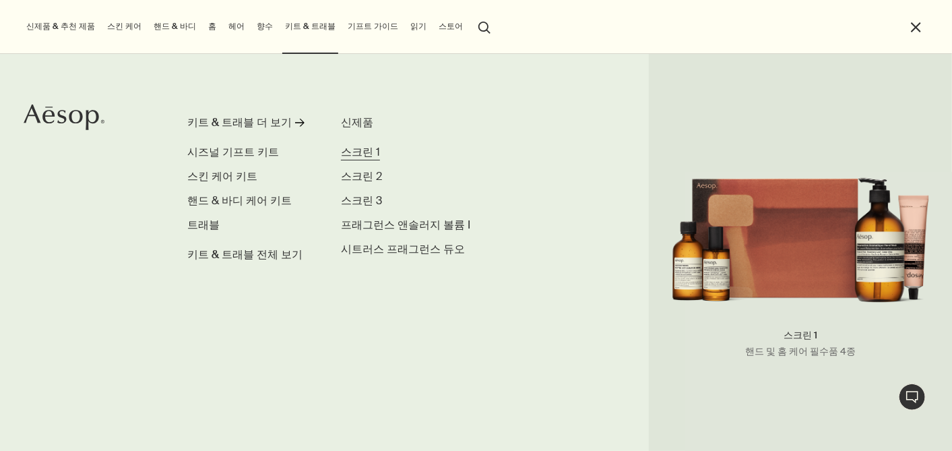
click at [358, 152] on span "스크린 1" at bounding box center [360, 152] width 39 height 14
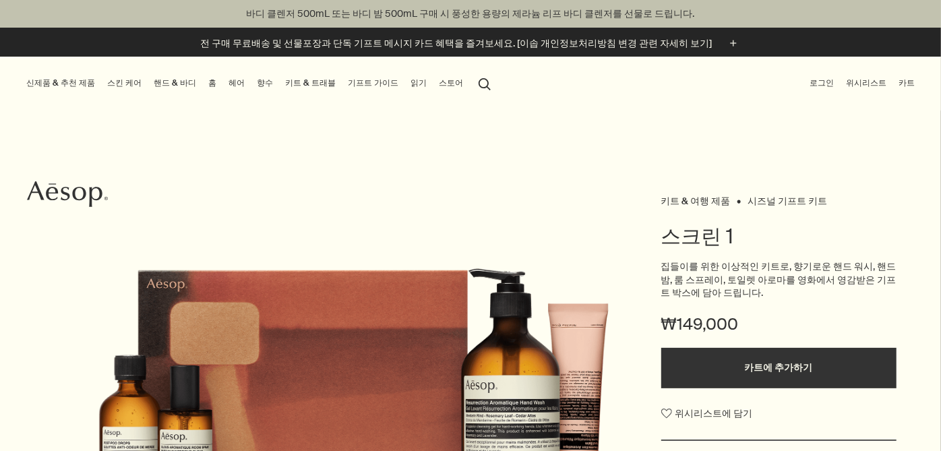
click at [292, 81] on link "키트 & 트래블" at bounding box center [310, 83] width 56 height 17
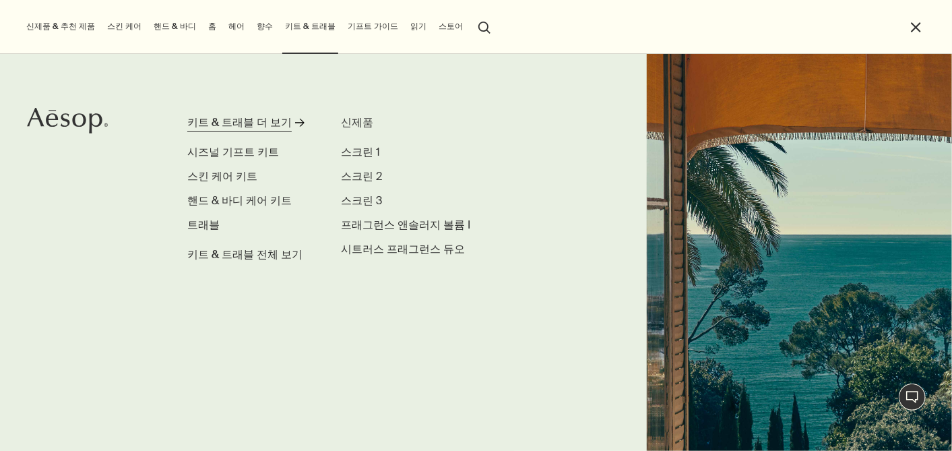
click at [239, 118] on div "키트 & 트래블 더 보기" at bounding box center [239, 123] width 104 height 16
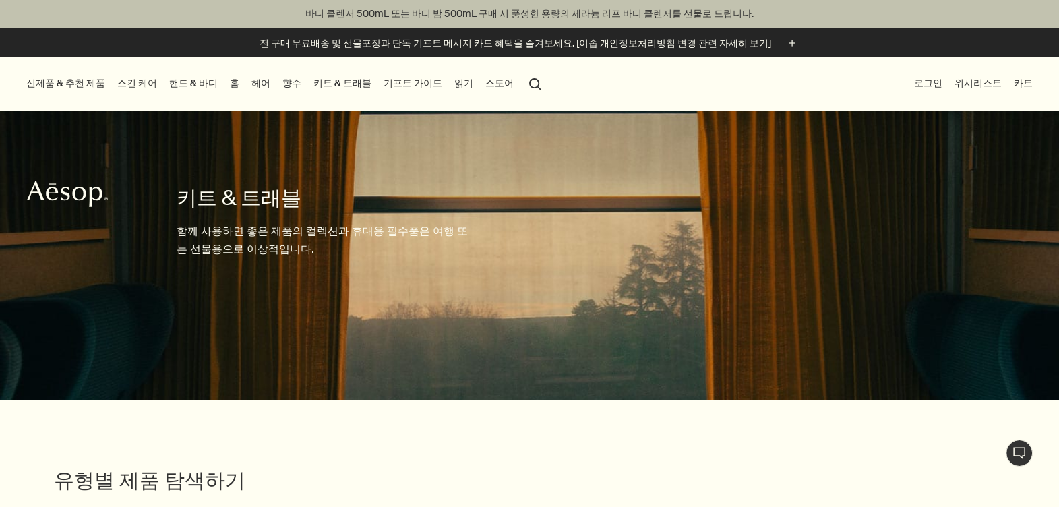
scroll to position [336, 0]
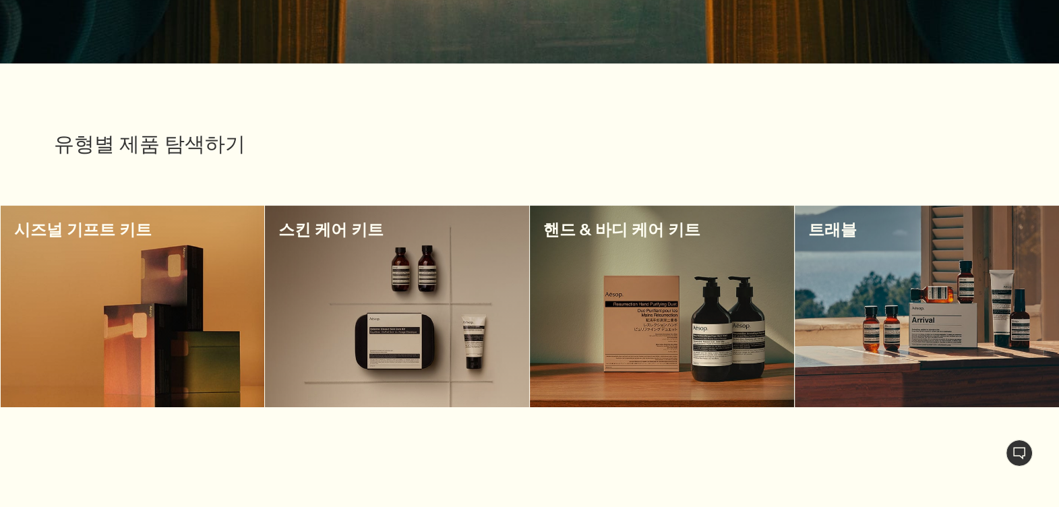
click at [185, 257] on div at bounding box center [133, 307] width 264 height 202
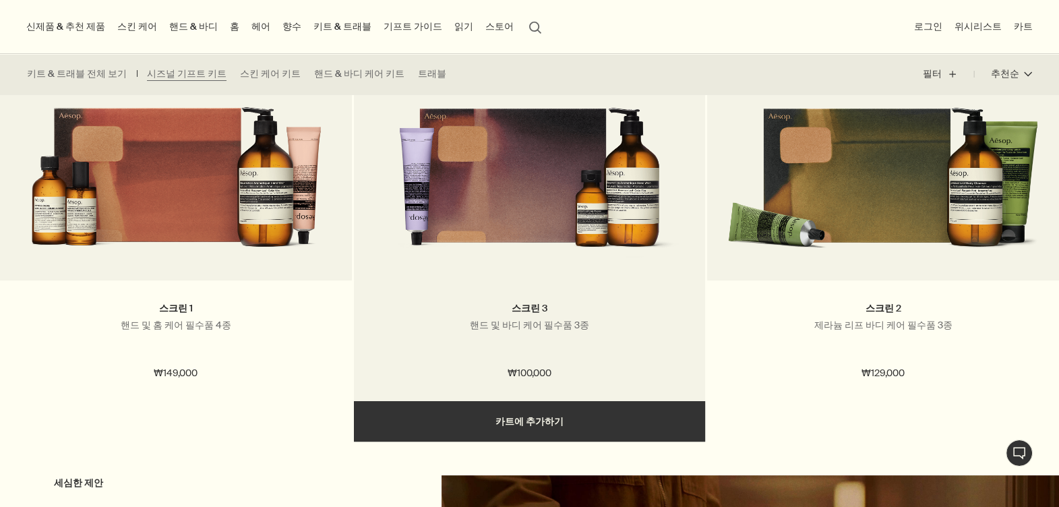
scroll to position [460, 0]
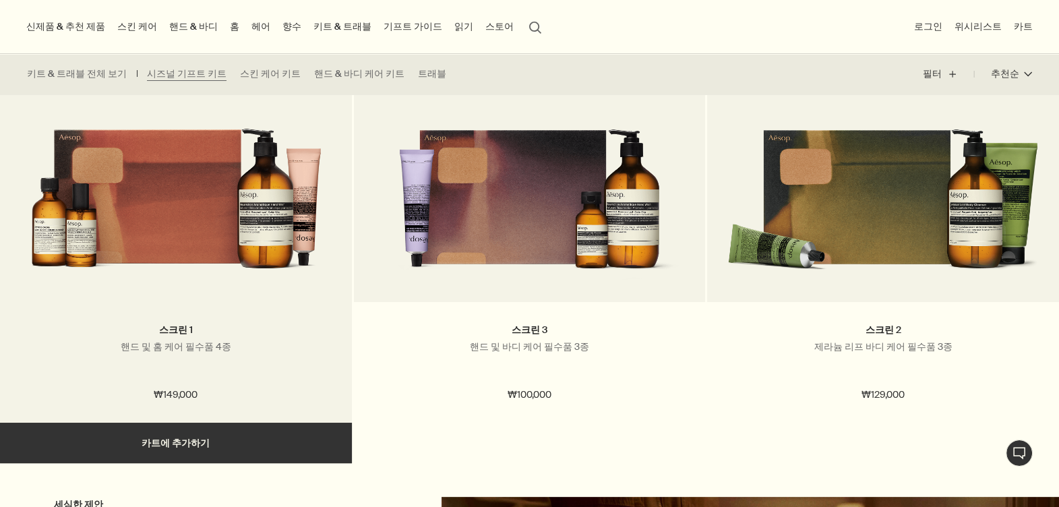
click at [247, 246] on img at bounding box center [175, 187] width 311 height 189
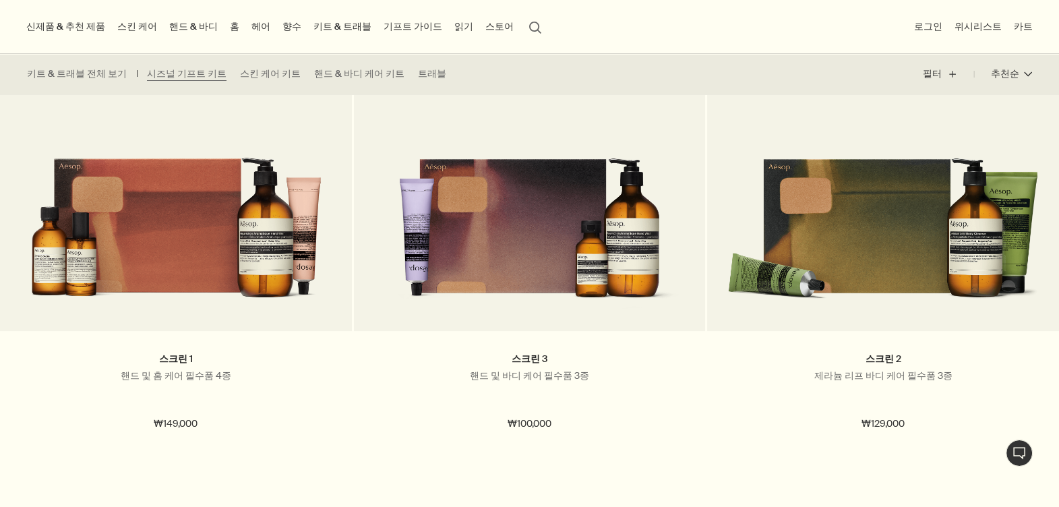
scroll to position [376, 0]
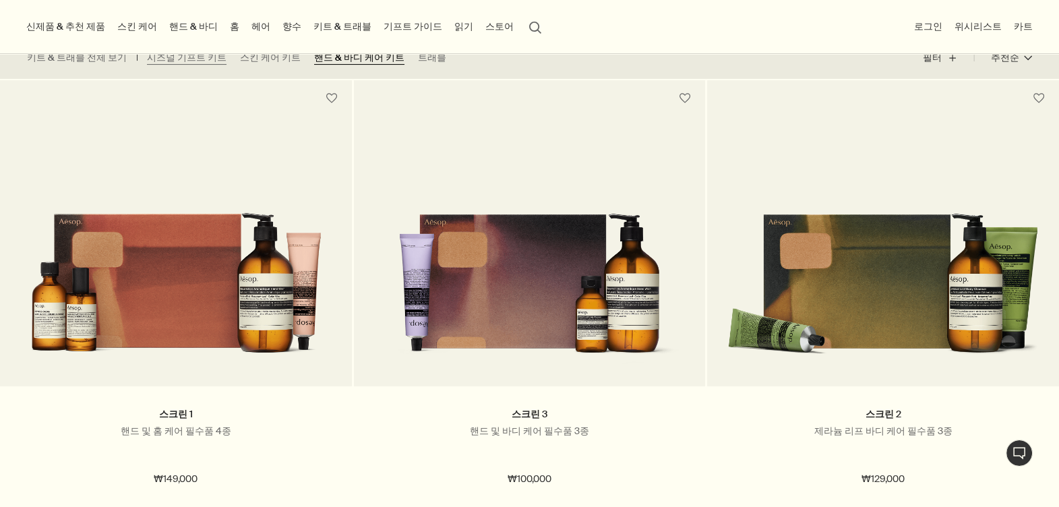
click at [323, 57] on link "핸드 & 바디 케어 키트" at bounding box center [359, 57] width 90 height 13
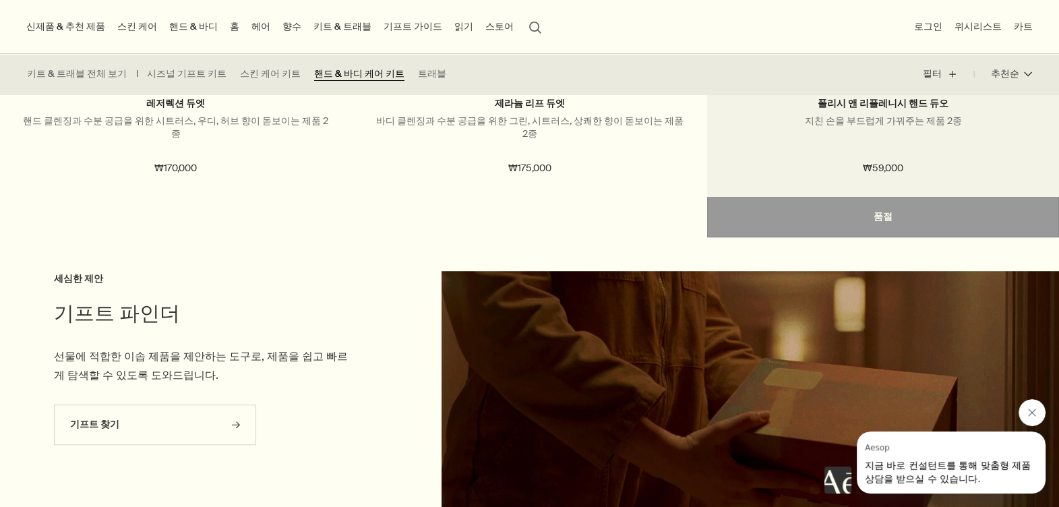
scroll to position [1094, 0]
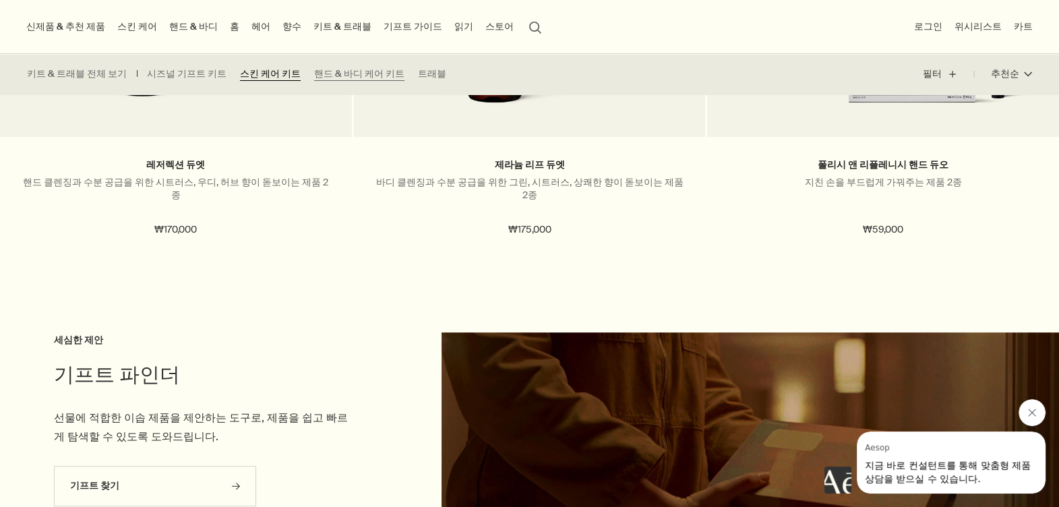
click at [260, 75] on link "스킨 케어 키트" at bounding box center [270, 73] width 61 height 13
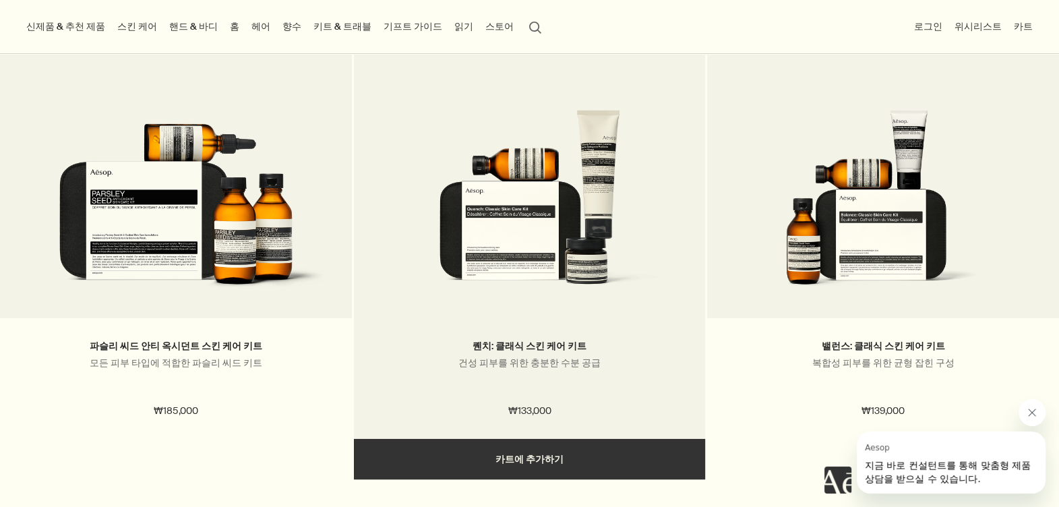
scroll to position [336, 0]
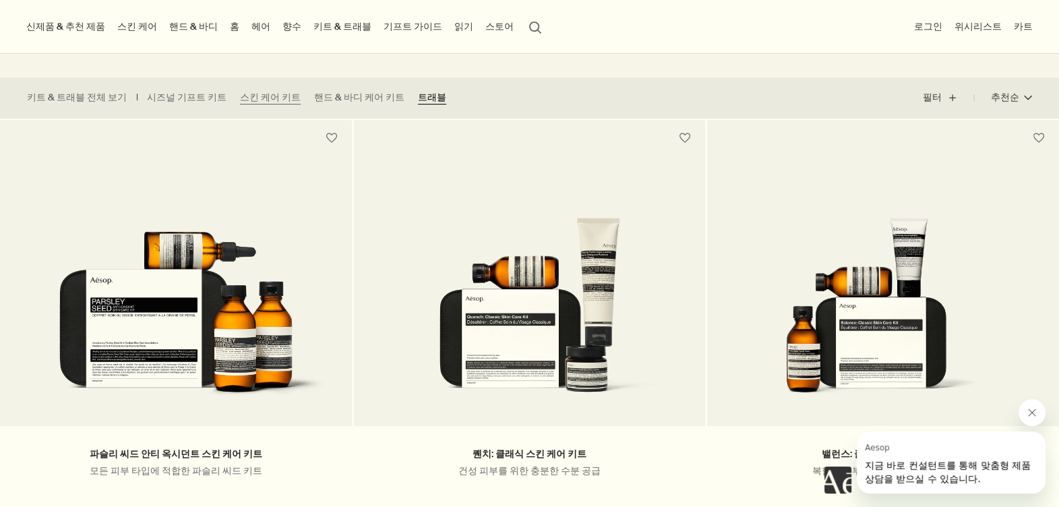
click at [418, 98] on link "트래블" at bounding box center [432, 97] width 28 height 13
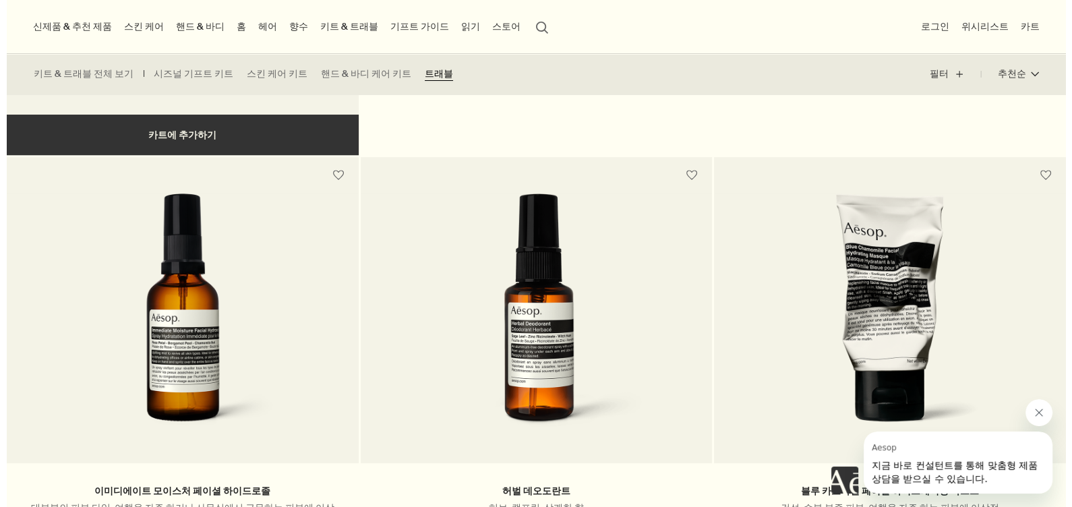
scroll to position [758, 0]
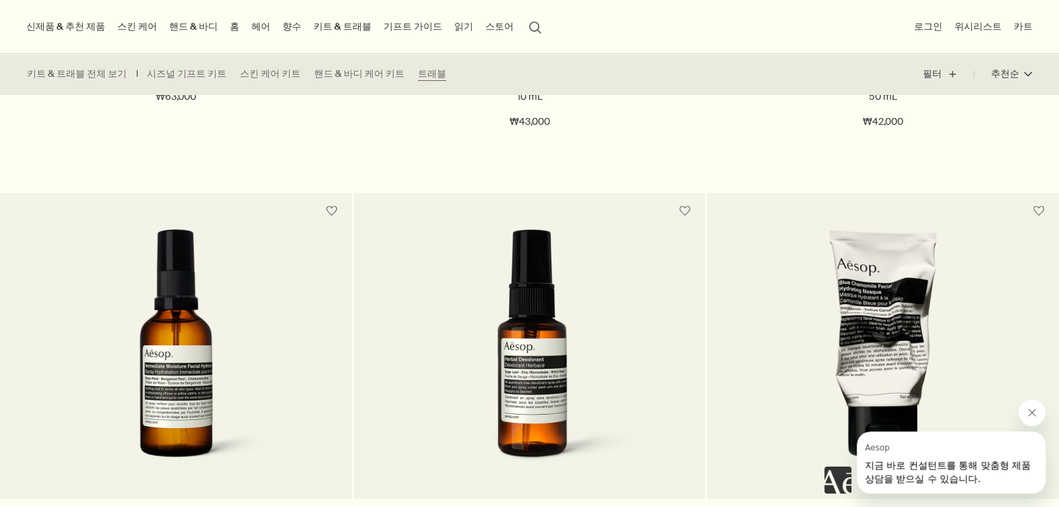
click at [70, 26] on button "신제품 & 추천 제품" at bounding box center [66, 27] width 84 height 18
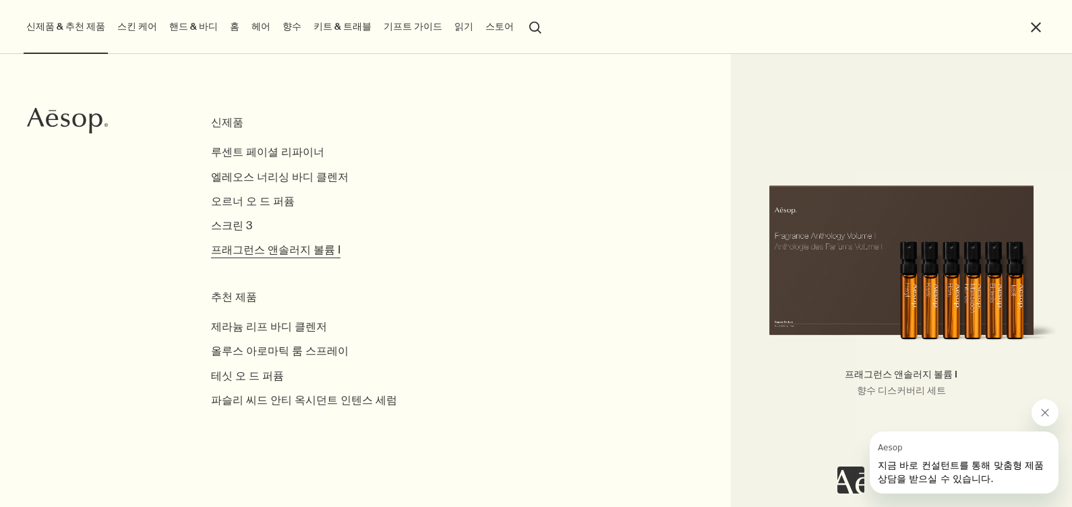
click at [272, 253] on span "프래그런스 앤솔러지 볼륨 I" at bounding box center [275, 250] width 129 height 14
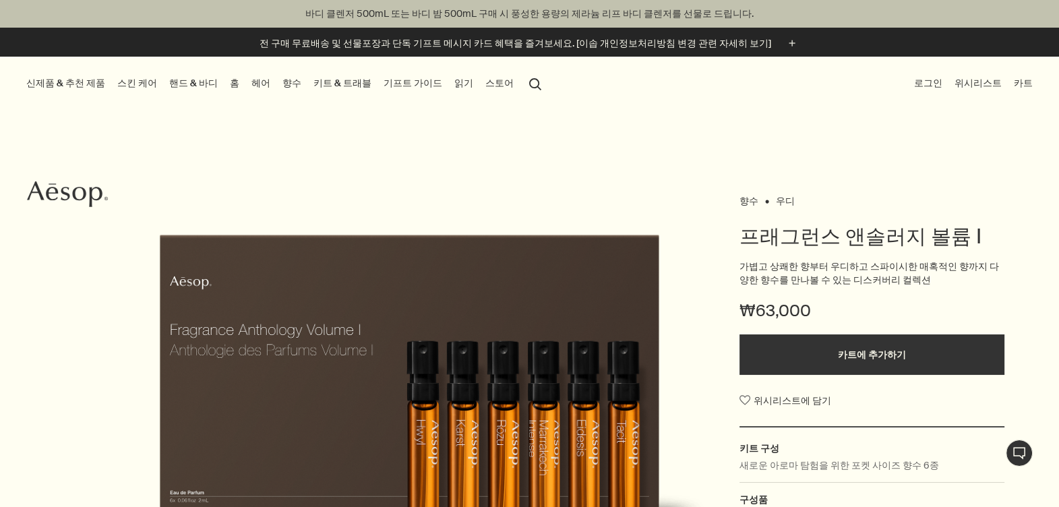
click at [131, 81] on link "스킨 케어" at bounding box center [137, 83] width 45 height 18
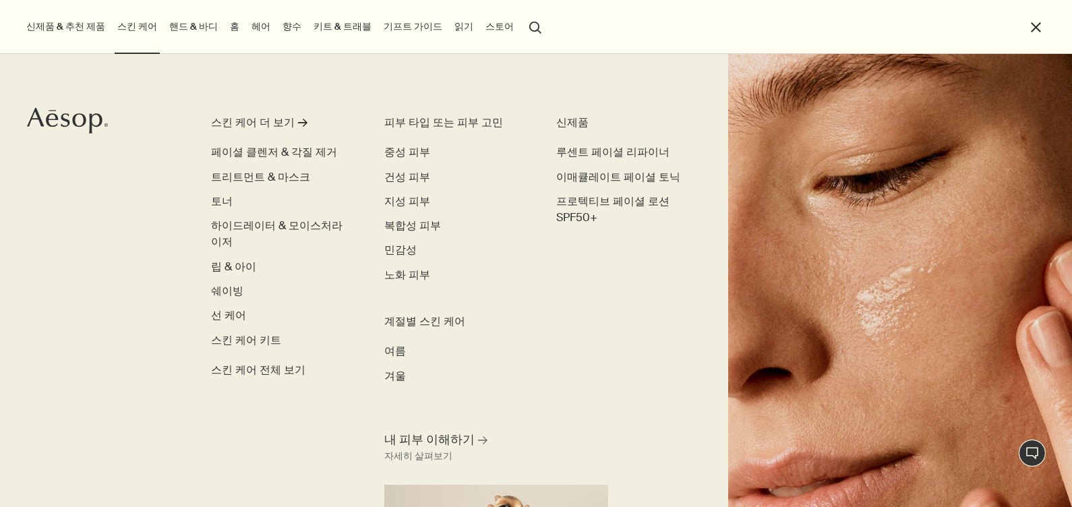
click at [185, 24] on link "핸드 & 바디" at bounding box center [193, 27] width 54 height 18
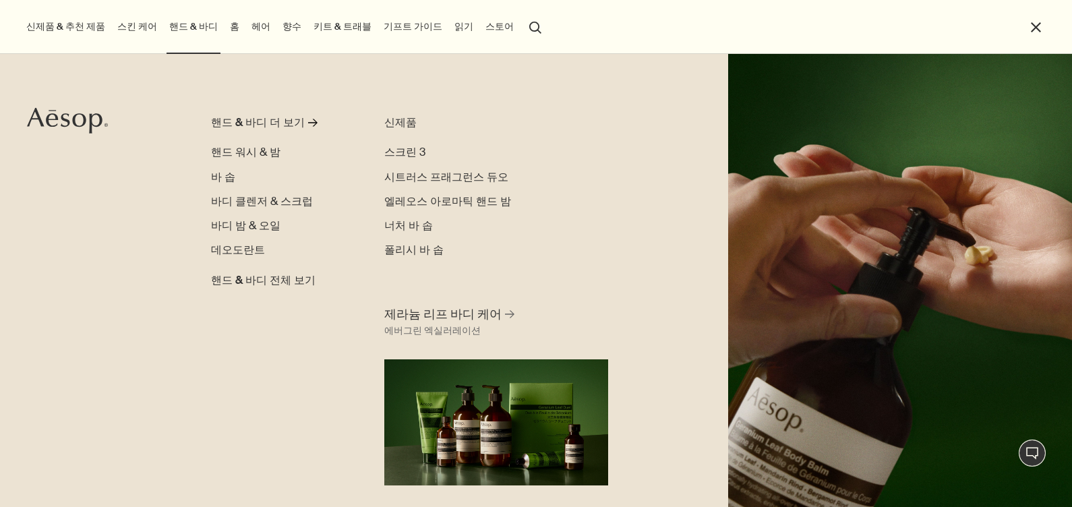
click at [227, 26] on link "홈" at bounding box center [234, 27] width 15 height 18
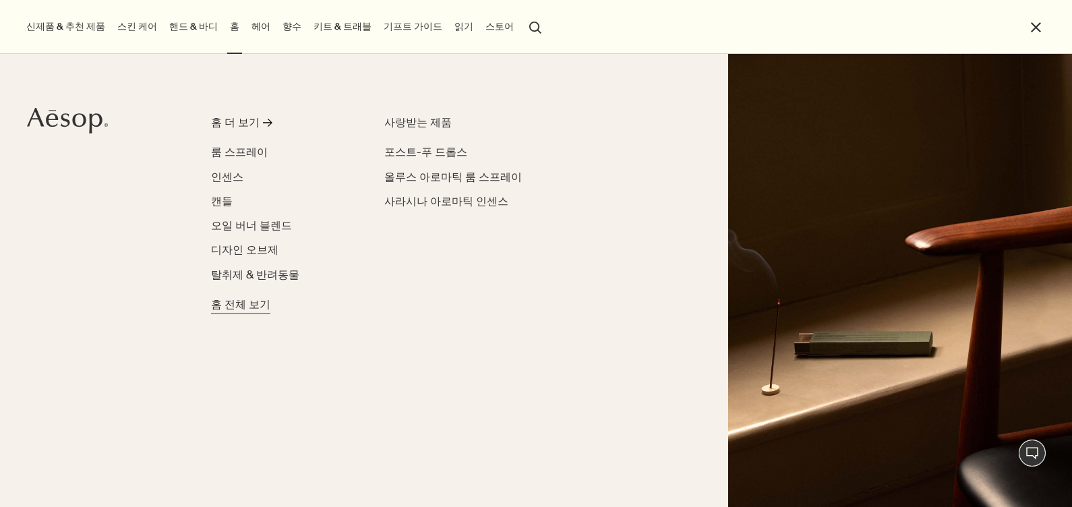
click at [246, 300] on span "홈 전체 보기" at bounding box center [240, 305] width 59 height 16
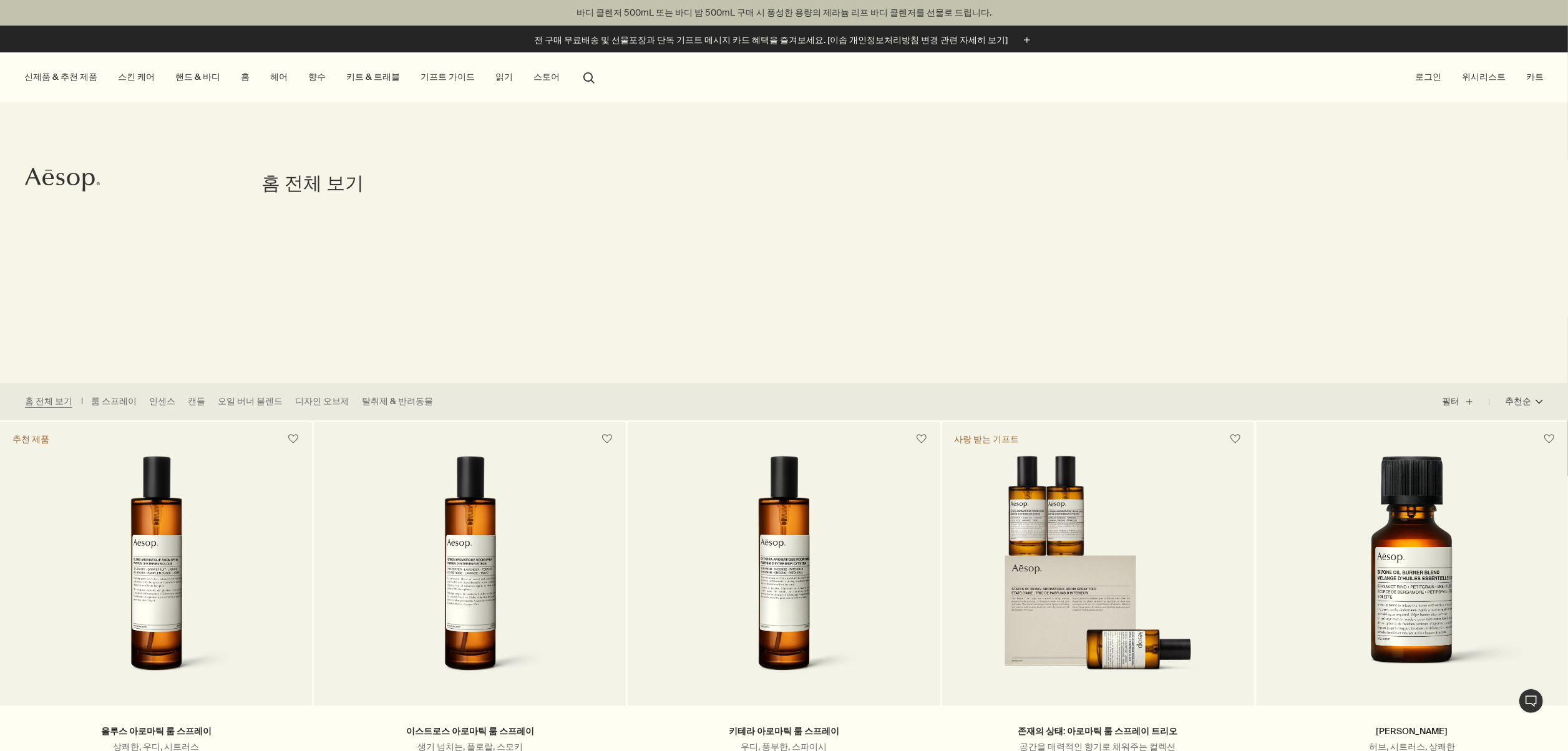
click at [353, 76] on link "키트 & 트래블" at bounding box center [372, 77] width 58 height 17
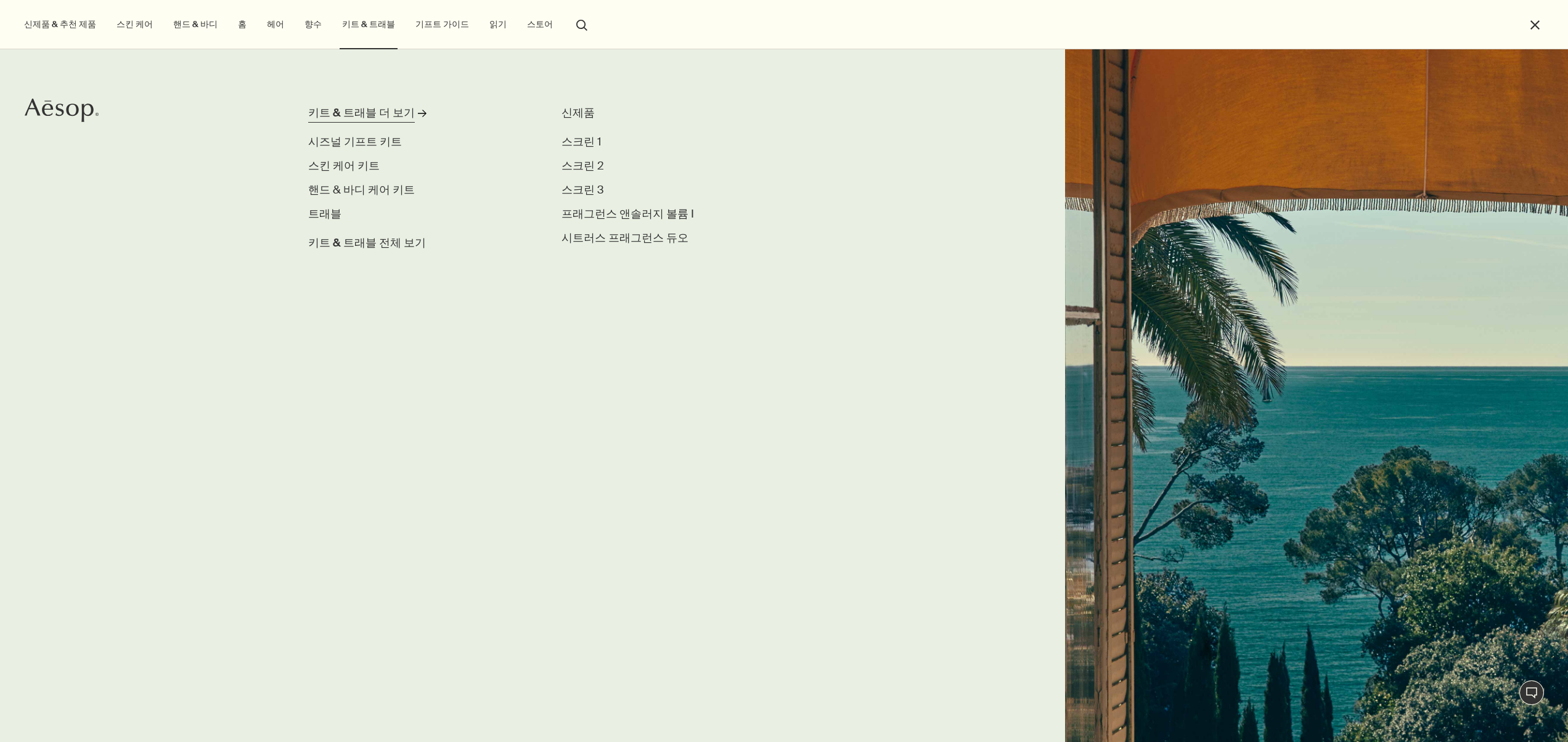
click at [351, 107] on div "키트 & 트래블 더 보기" at bounding box center [361, 113] width 107 height 16
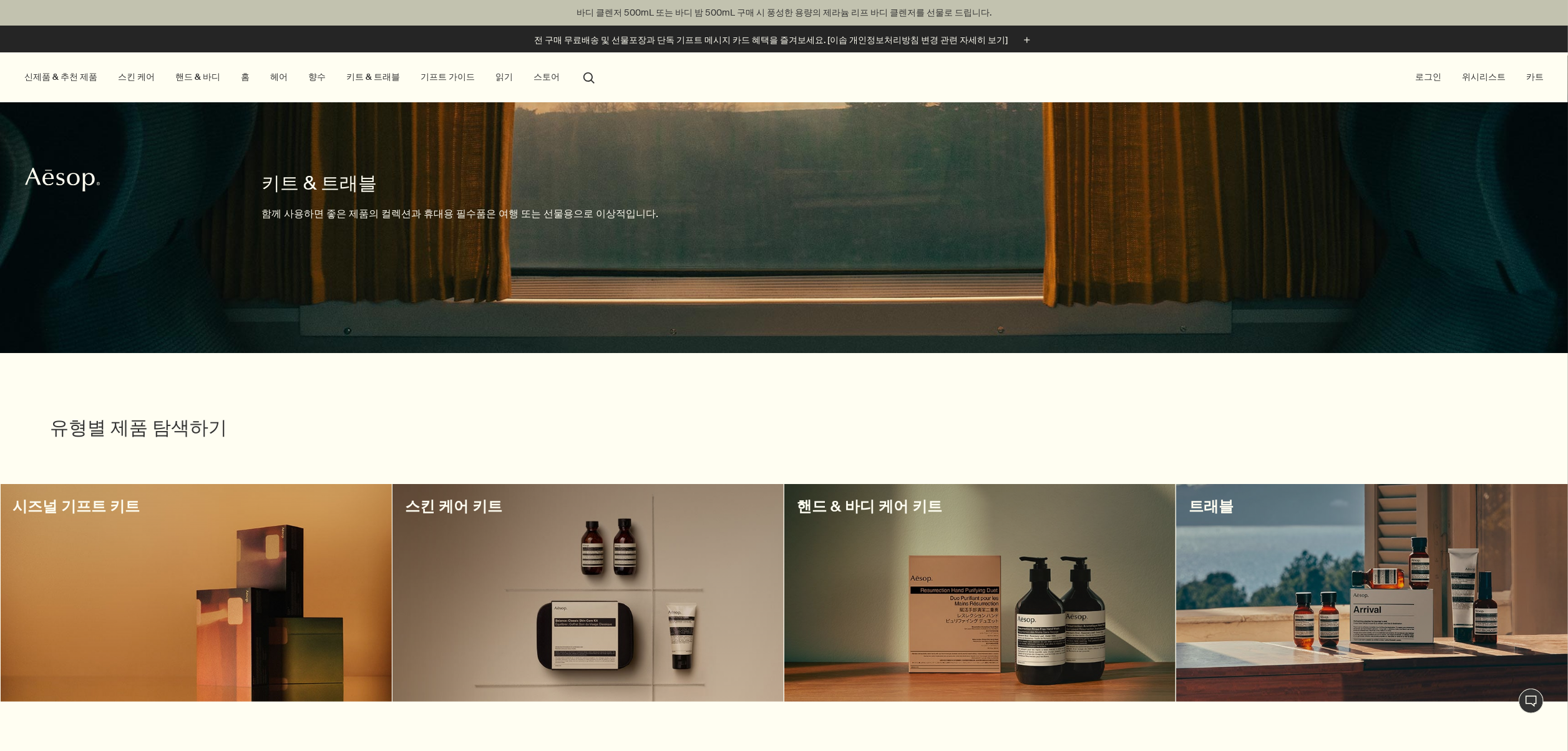
click at [372, 75] on link "키트 & 트래블" at bounding box center [372, 77] width 58 height 17
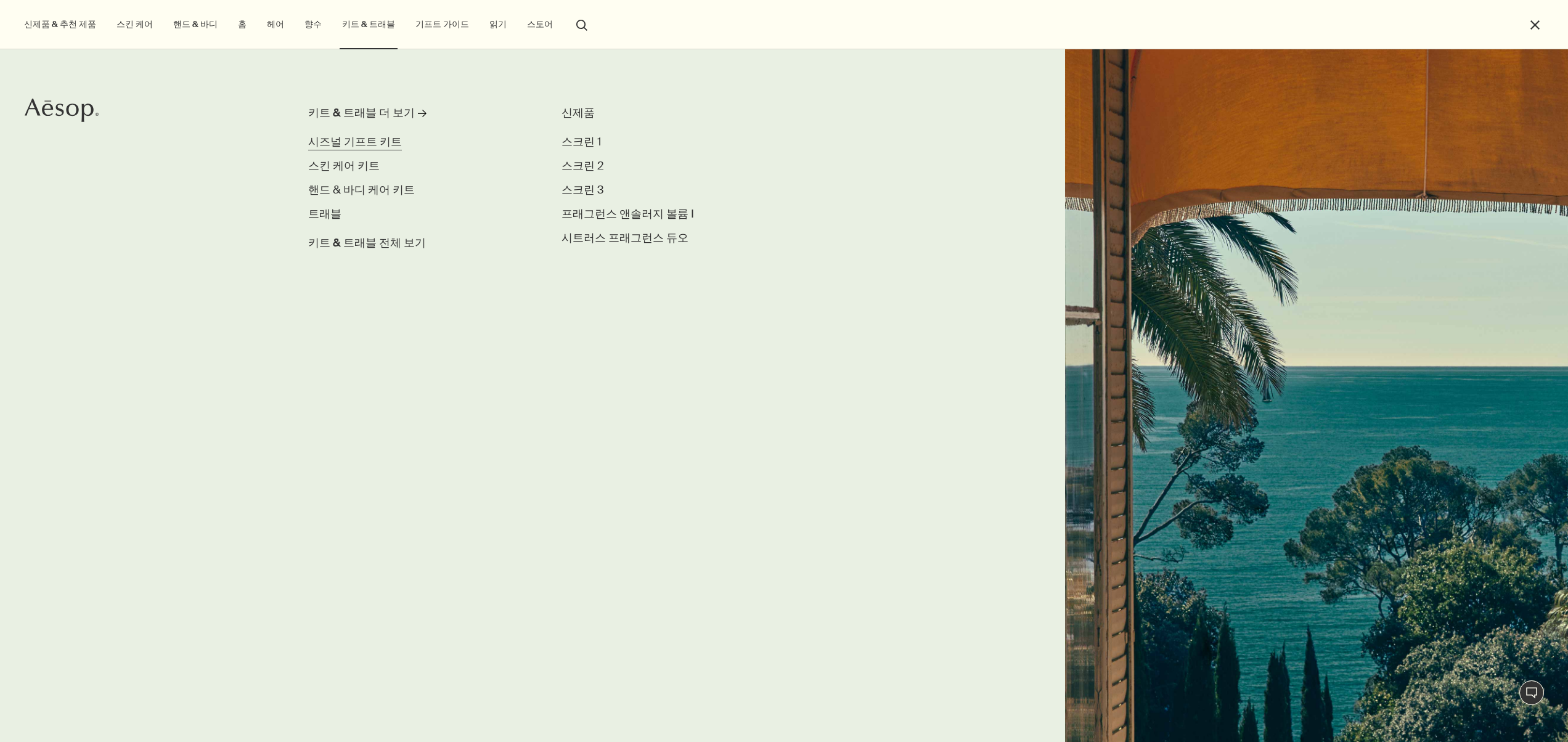
click at [361, 141] on span "시즈널 기프트 키트" at bounding box center [355, 142] width 93 height 15
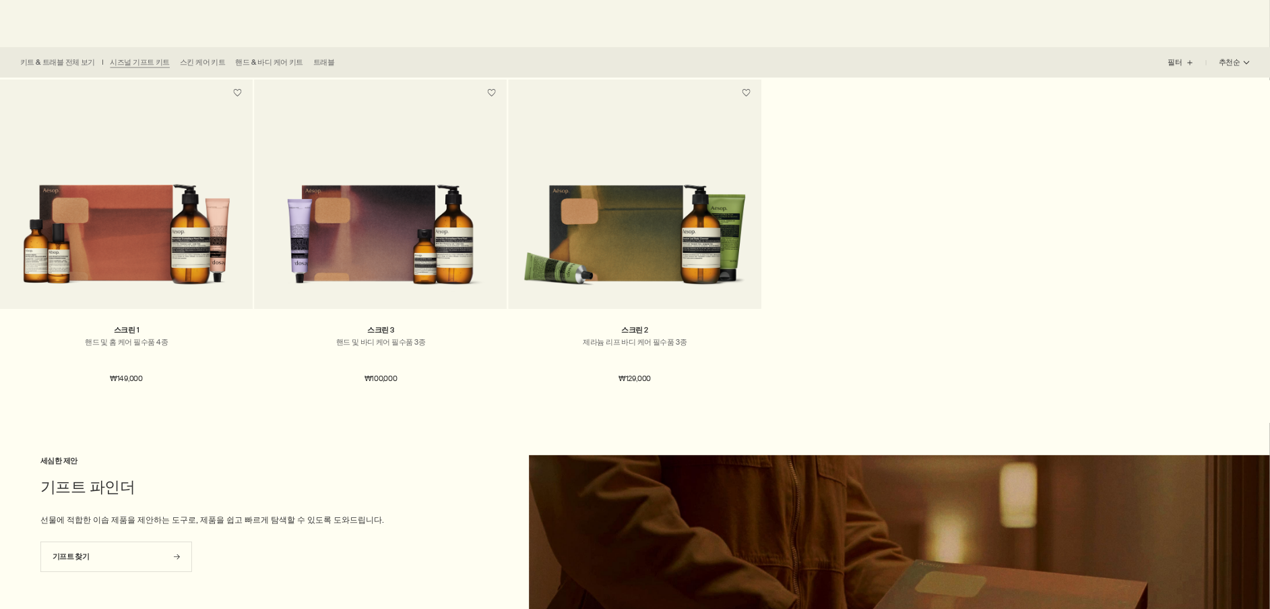
scroll to position [404, 0]
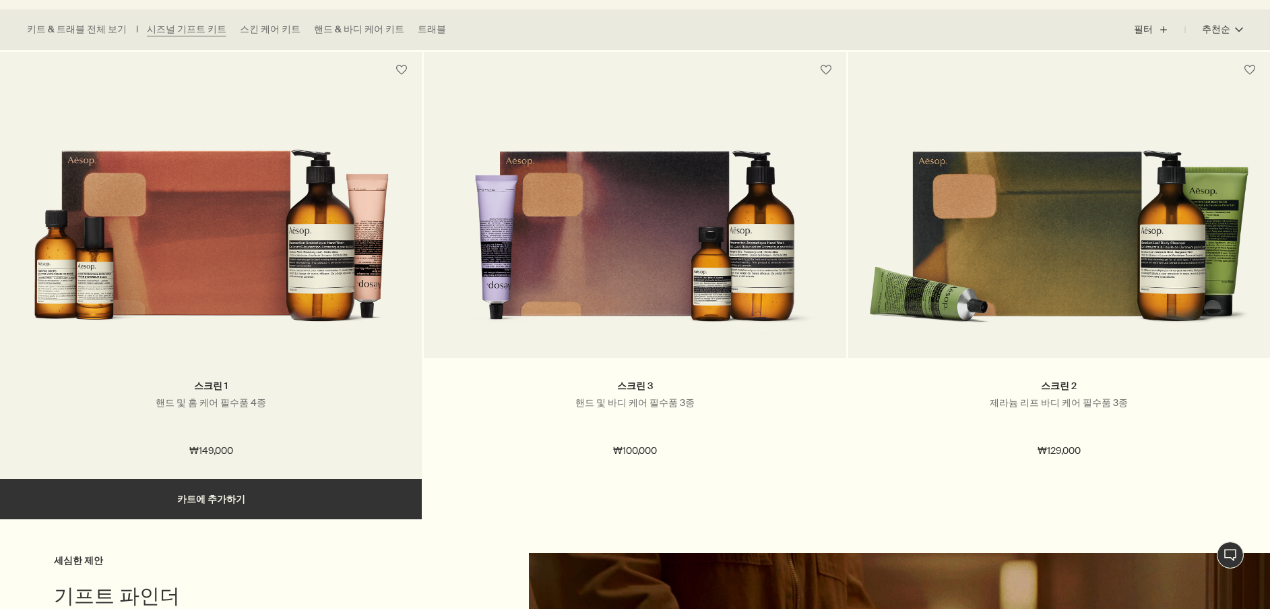
click at [238, 231] on img at bounding box center [210, 222] width 381 height 232
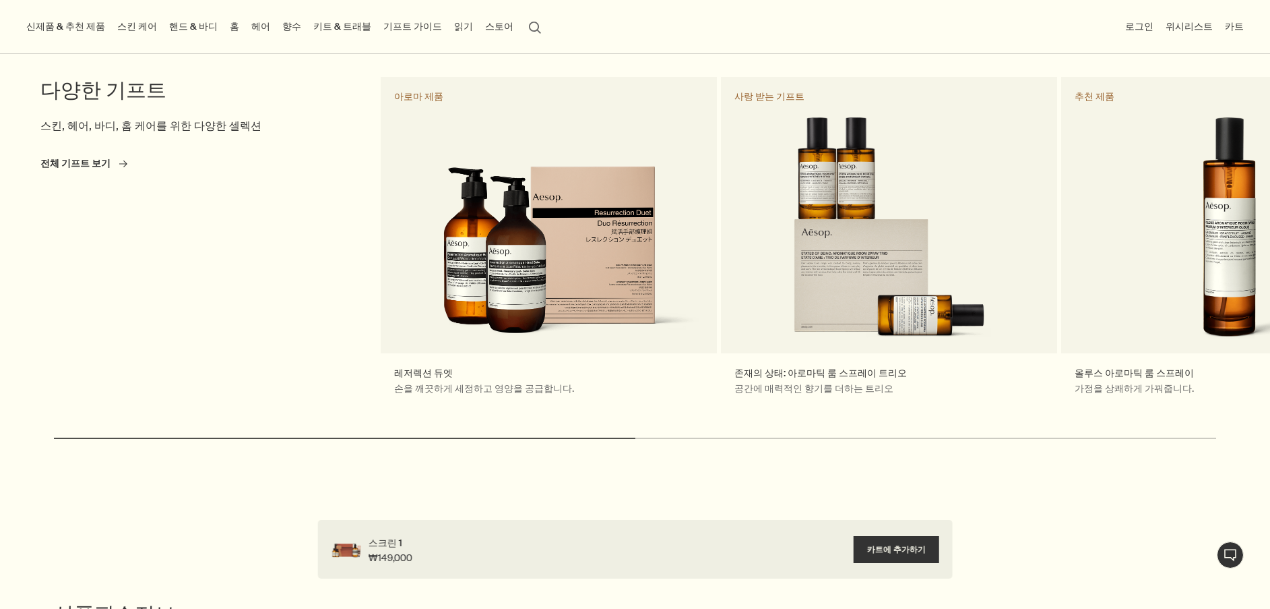
scroll to position [1921, 0]
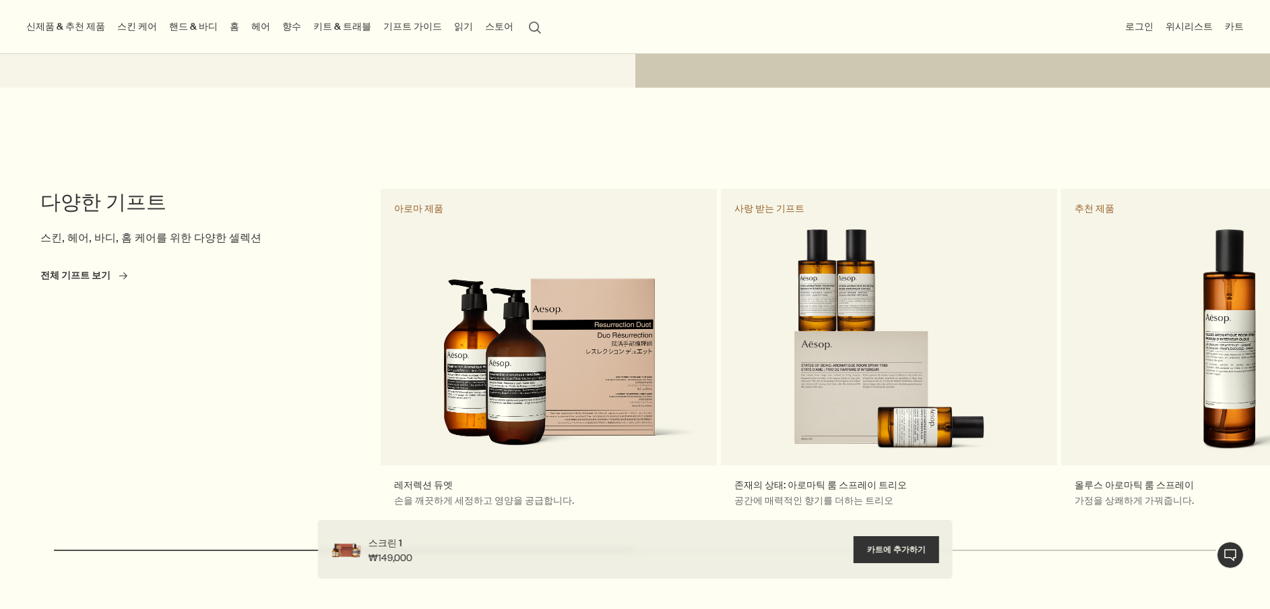
click at [83, 267] on div "전체 기프트 보기 rightArrow" at bounding box center [194, 276] width 309 height 18
click at [101, 269] on link "전체 기프트 보기 rightArrow" at bounding box center [83, 275] width 87 height 13
